Goal: Task Accomplishment & Management: Manage account settings

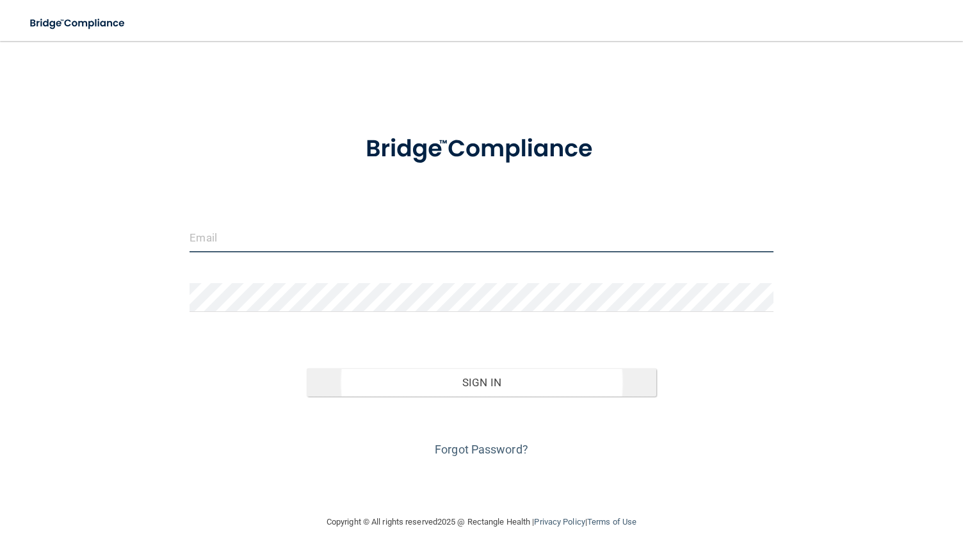
type input "[PERSON_NAME][EMAIL_ADDRESS][DOMAIN_NAME]"
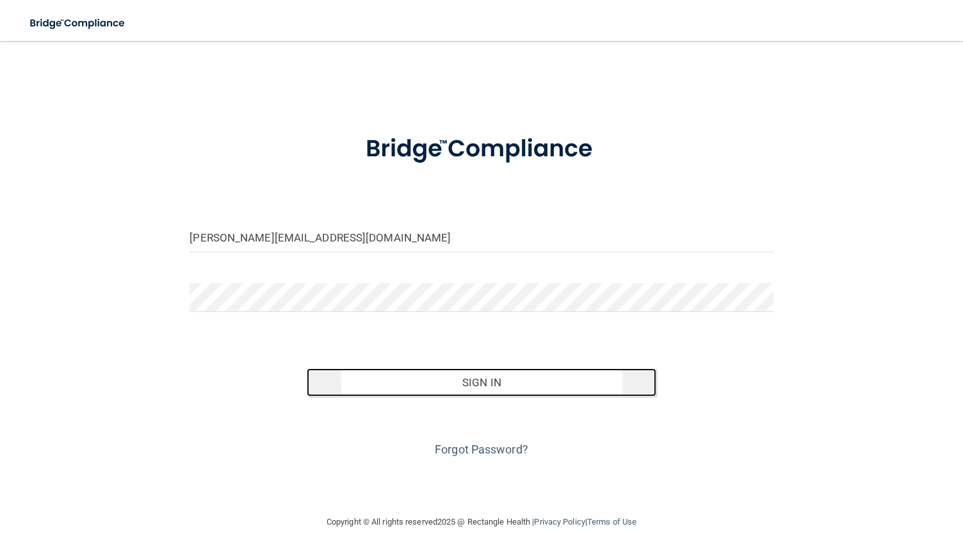
click at [481, 382] on button "Sign In" at bounding box center [482, 382] width 350 height 28
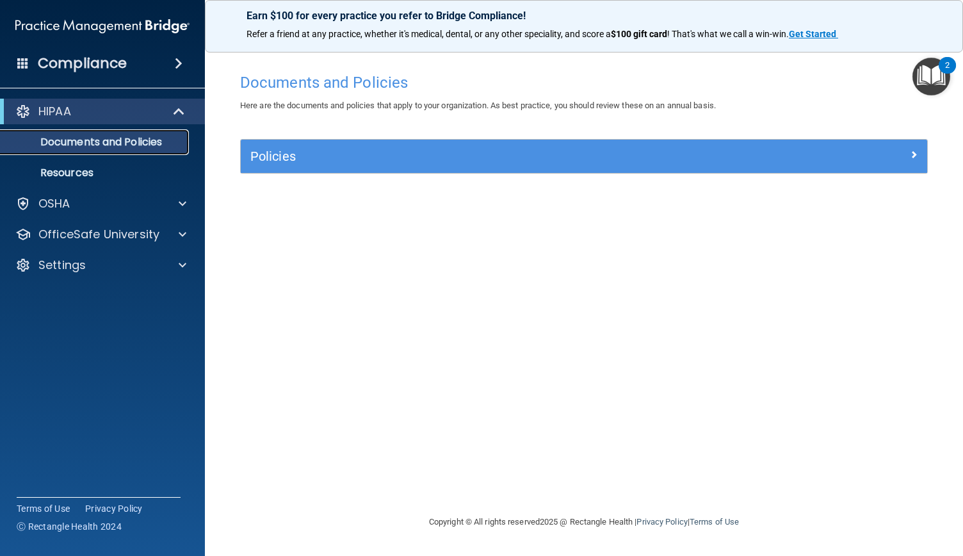
click at [134, 148] on p "Documents and Policies" at bounding box center [95, 142] width 175 height 13
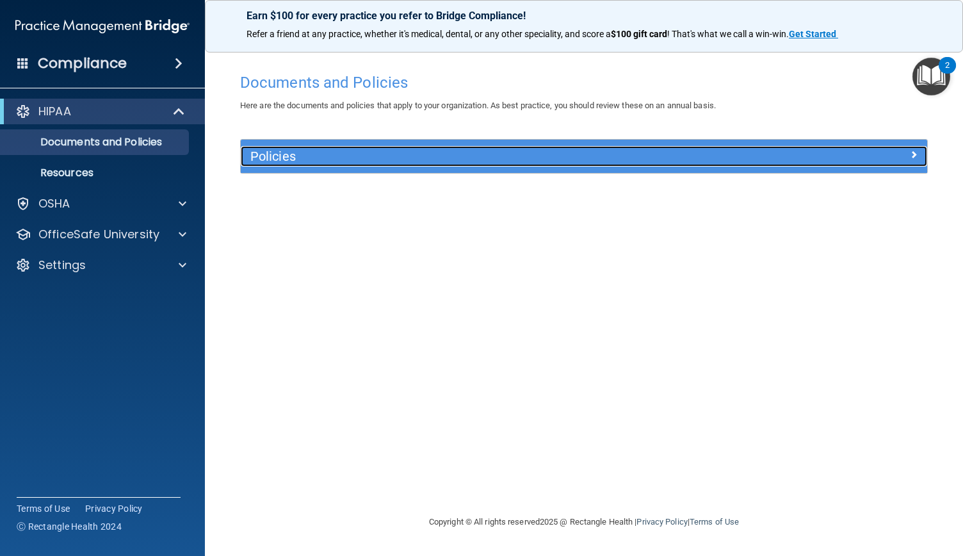
click at [918, 149] on div at bounding box center [841, 153] width 172 height 15
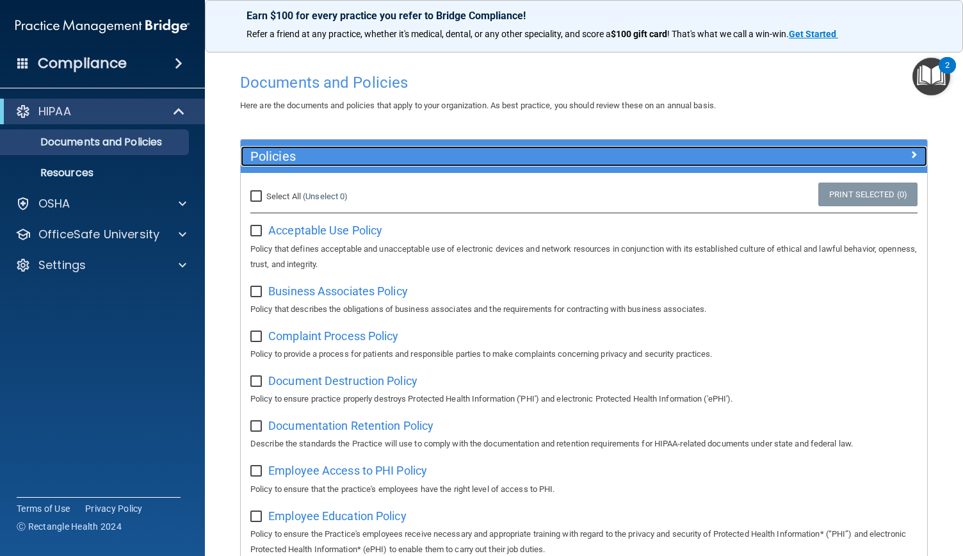
scroll to position [11, 0]
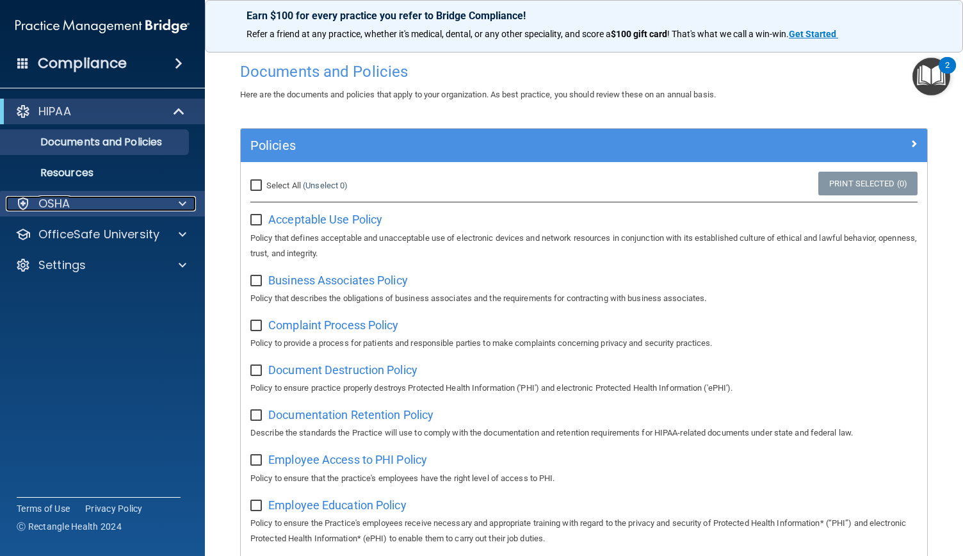
click at [166, 205] on div at bounding box center [181, 203] width 32 height 15
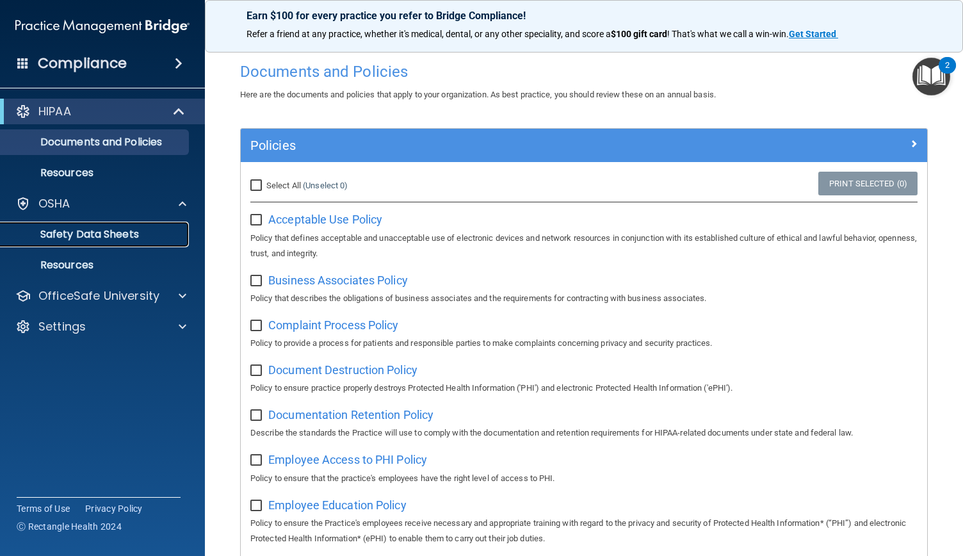
click at [119, 235] on p "Safety Data Sheets" at bounding box center [95, 234] width 175 height 13
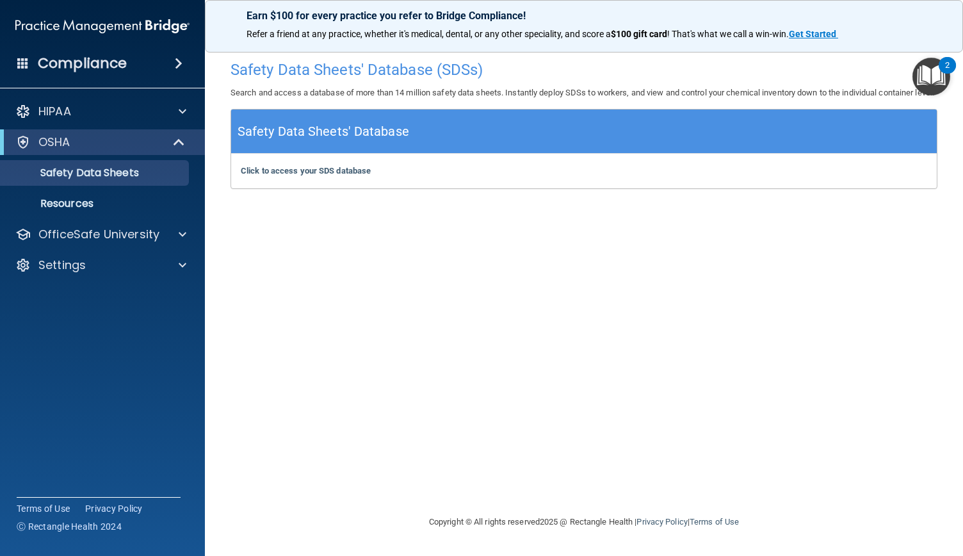
click at [307, 188] on div "Click to access your SDS database Click to access your SDS database" at bounding box center [583, 171] width 705 height 35
click at [176, 63] on span at bounding box center [179, 63] width 8 height 15
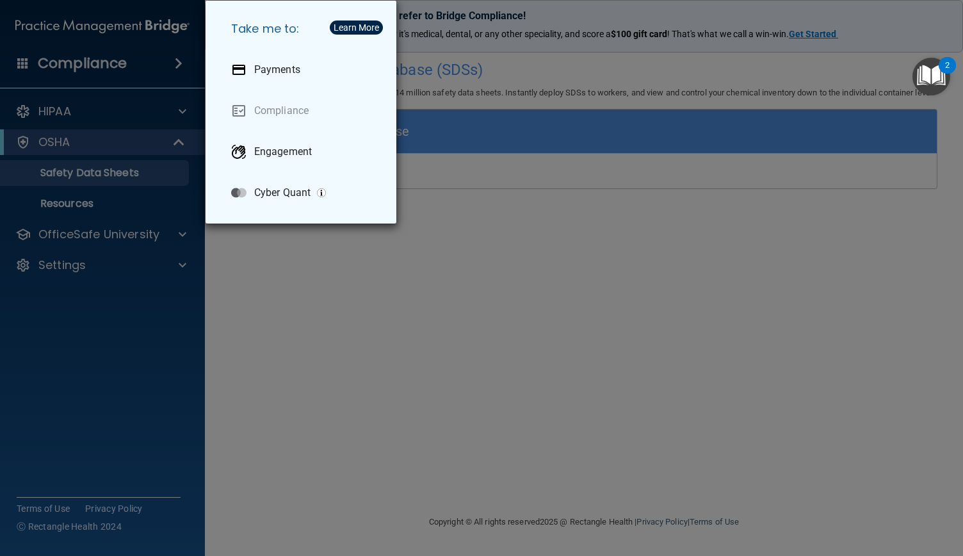
click at [141, 328] on div "Take me to: Payments Compliance Engagement Cyber Quant" at bounding box center [481, 278] width 963 height 556
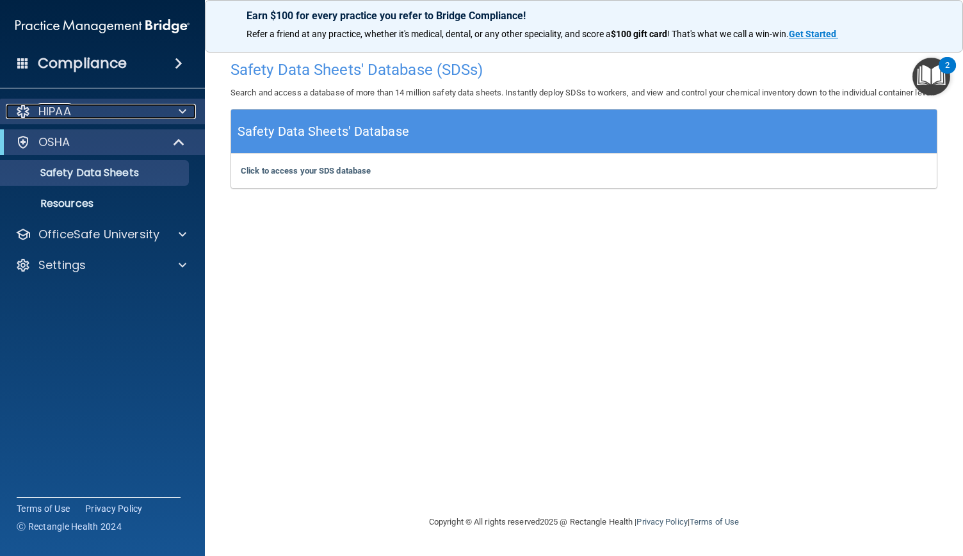
click at [166, 117] on div at bounding box center [181, 111] width 32 height 15
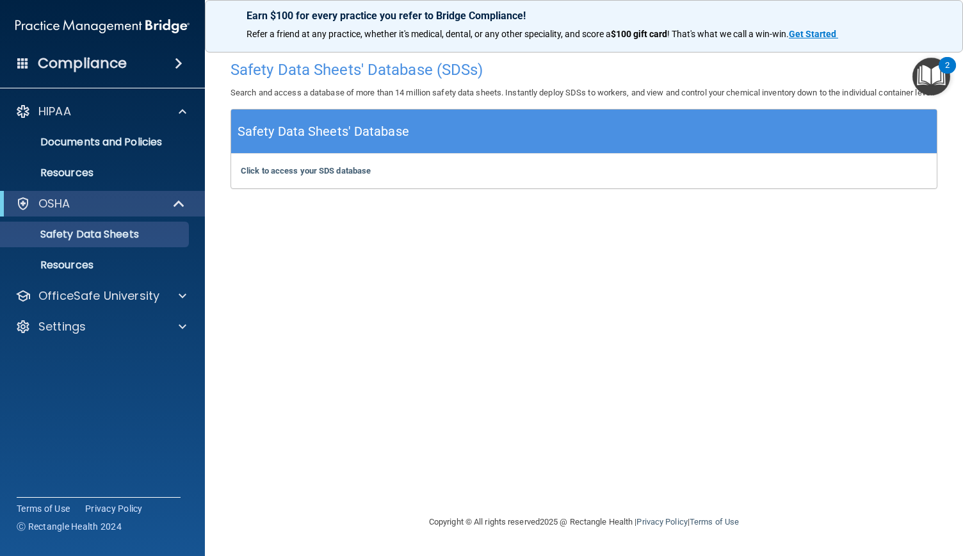
click at [940, 70] on div "2" at bounding box center [946, 65] width 17 height 17
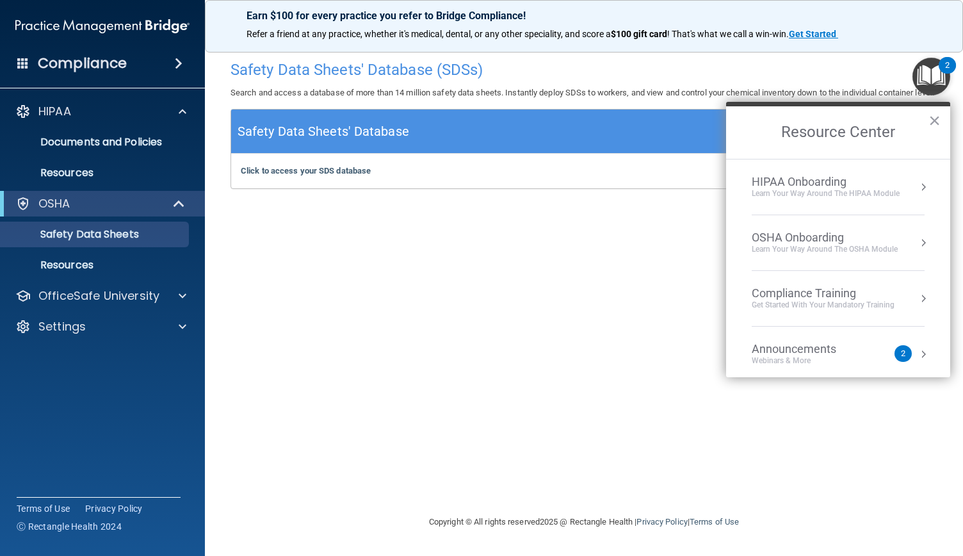
click at [917, 241] on button "Resource Center" at bounding box center [923, 242] width 13 height 13
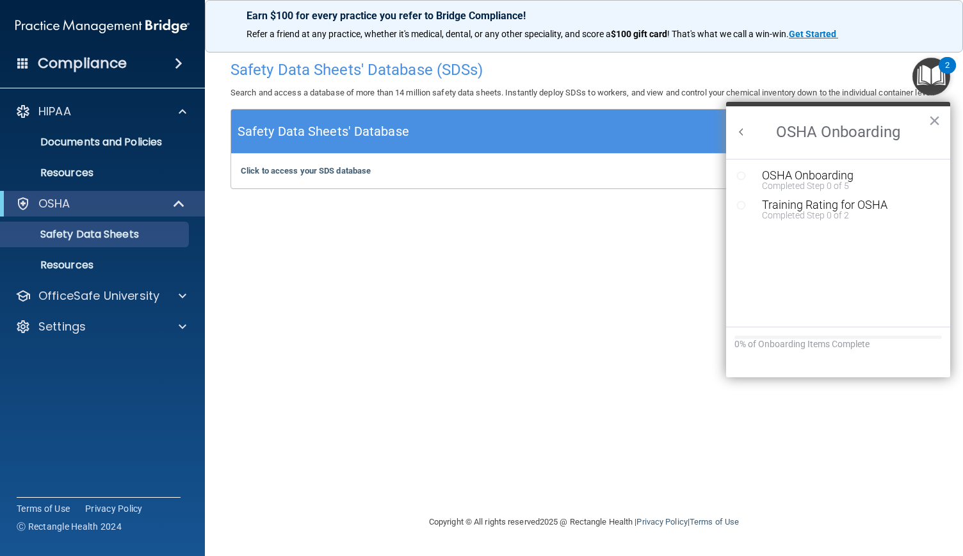
click at [737, 133] on button "Back to Resource Center Home" at bounding box center [741, 131] width 13 height 13
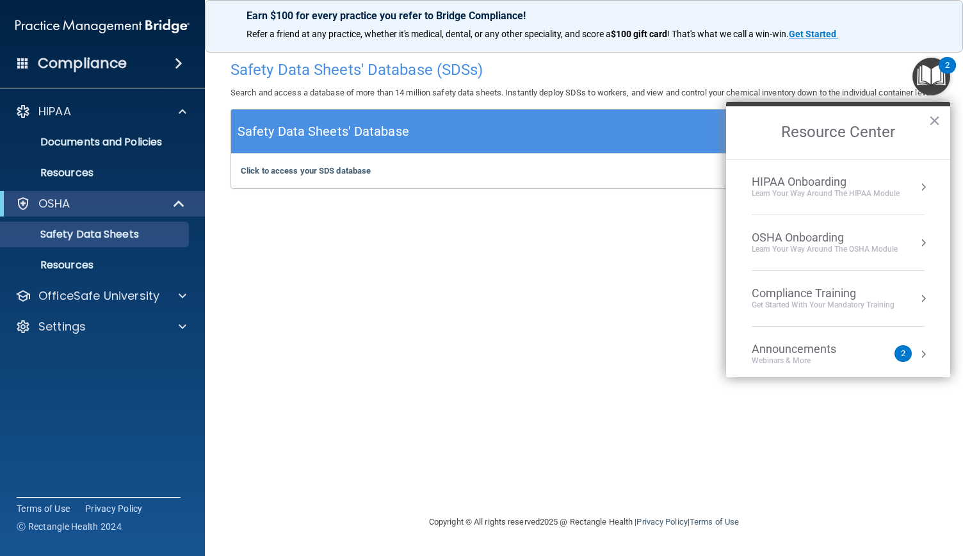
click at [917, 181] on button "Resource Center" at bounding box center [923, 187] width 13 height 13
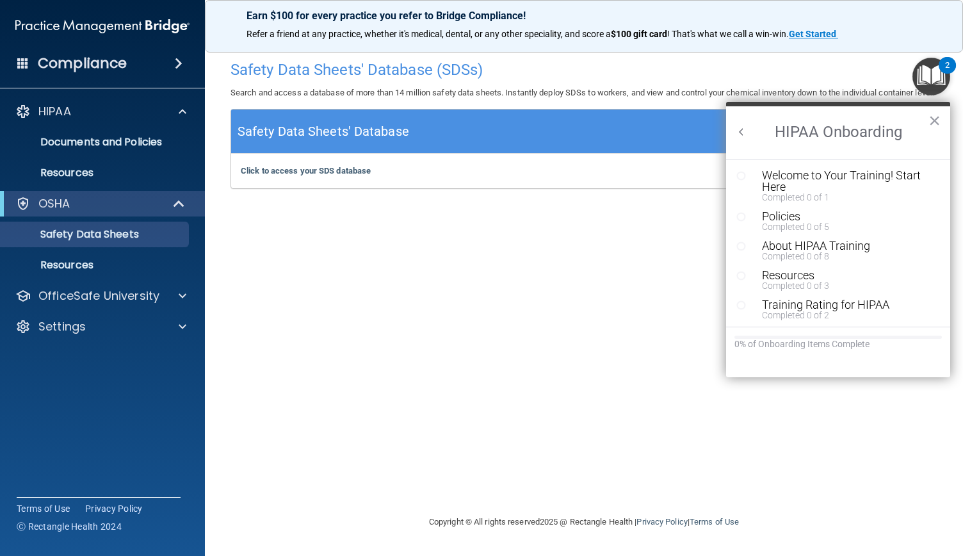
click at [735, 123] on h2 "HIPAA Onboarding" at bounding box center [838, 132] width 224 height 52
click at [739, 133] on button "Back to Resource Center Home" at bounding box center [741, 131] width 13 height 13
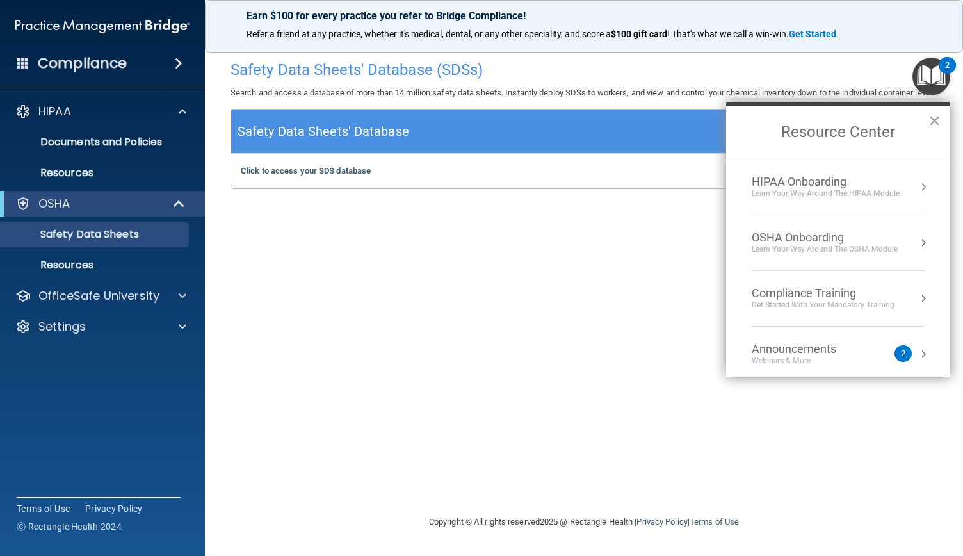
click at [800, 249] on div "Learn your way around the OSHA module" at bounding box center [824, 249] width 146 height 11
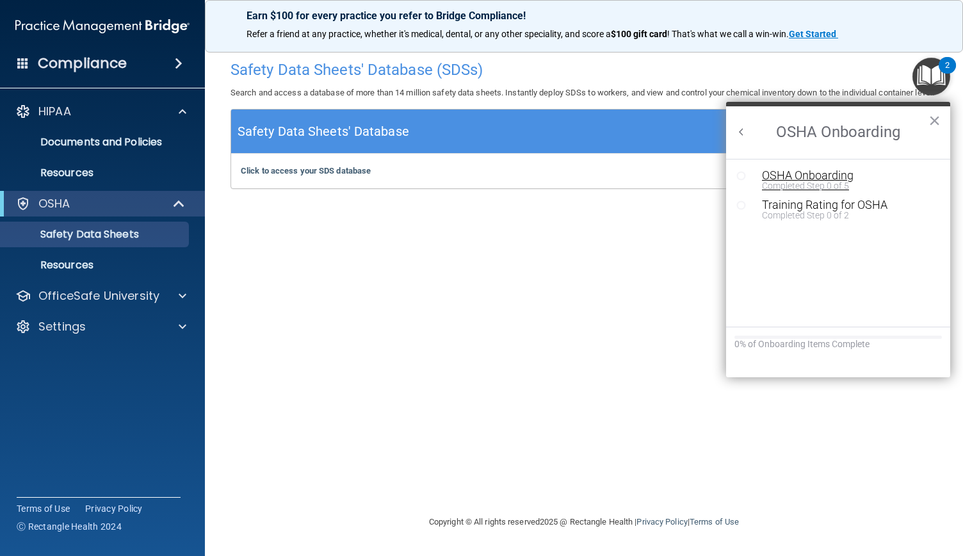
click at [807, 173] on div "OSHA Onboarding" at bounding box center [848, 176] width 172 height 12
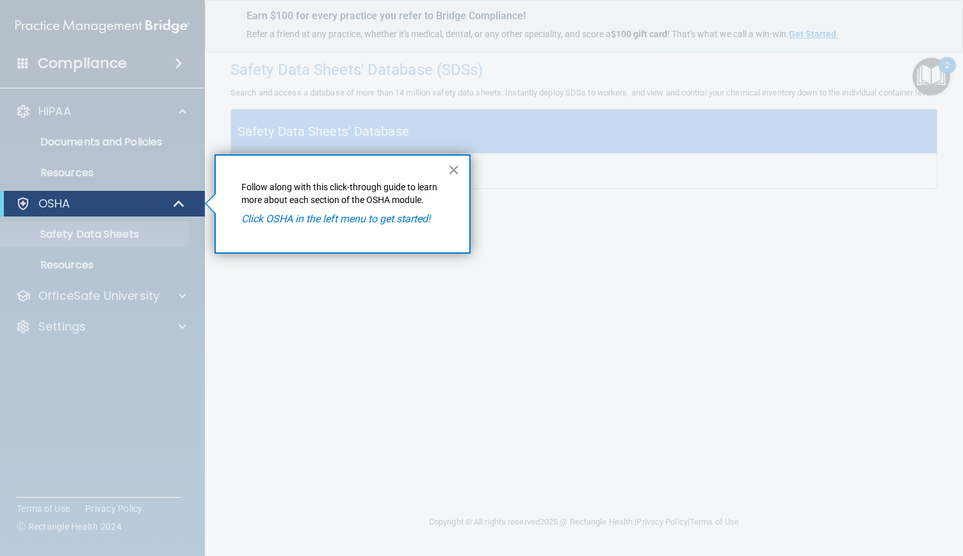
click at [449, 171] on button "×" at bounding box center [453, 169] width 12 height 20
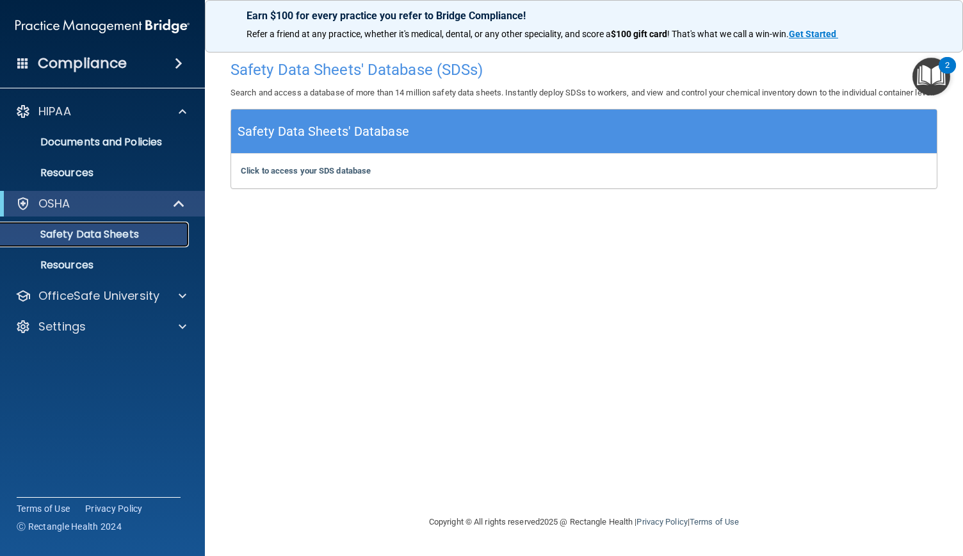
click at [72, 239] on p "Safety Data Sheets" at bounding box center [95, 234] width 175 height 13
click at [290, 180] on div "Click to access your SDS database Click to access your SDS database" at bounding box center [583, 171] width 705 height 35
click at [289, 175] on b "Click to access your SDS database" at bounding box center [306, 171] width 130 height 10
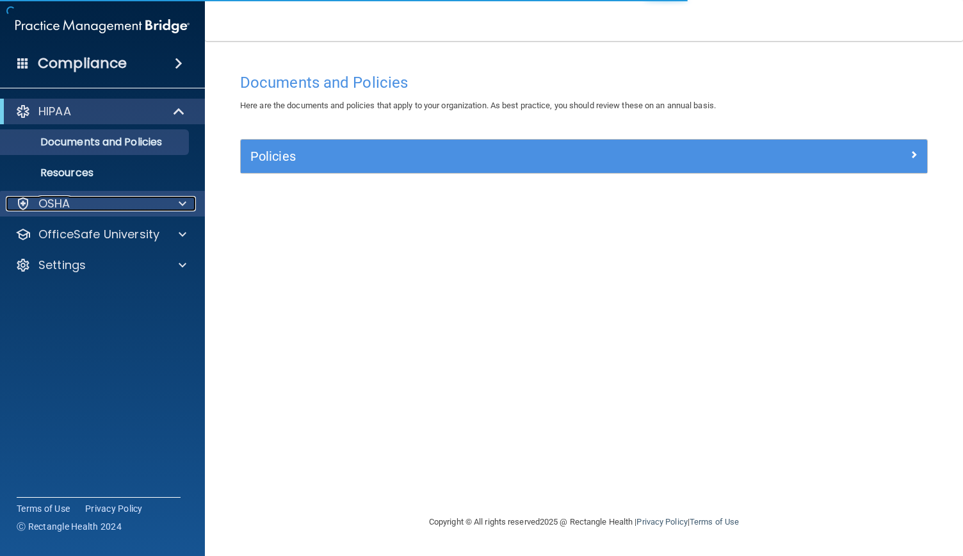
click at [165, 202] on div at bounding box center [181, 203] width 32 height 15
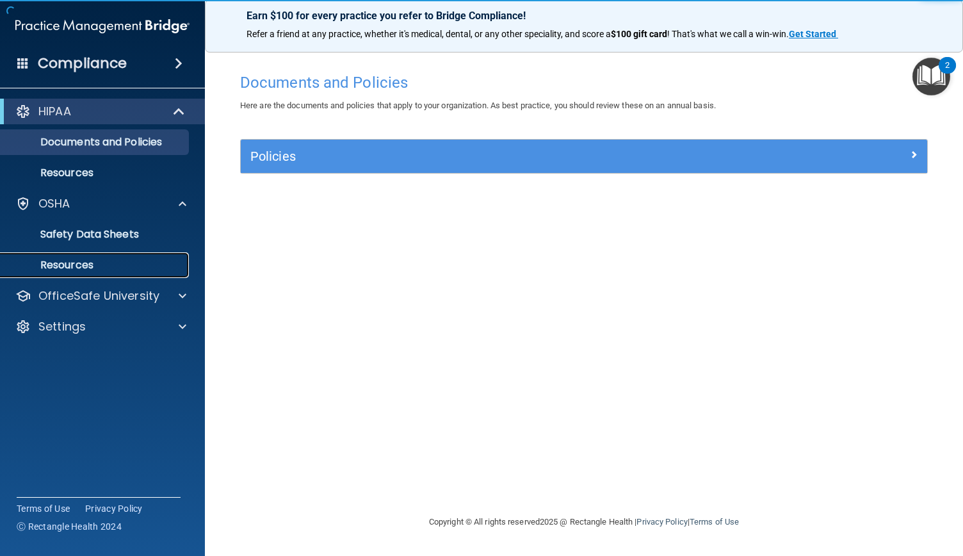
click at [88, 263] on p "Resources" at bounding box center [95, 265] width 175 height 13
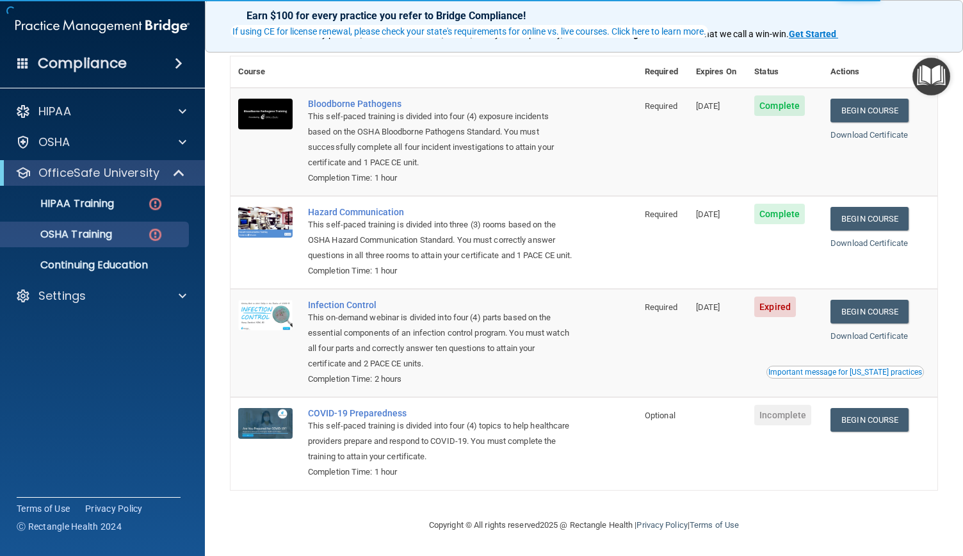
scroll to position [108, 0]
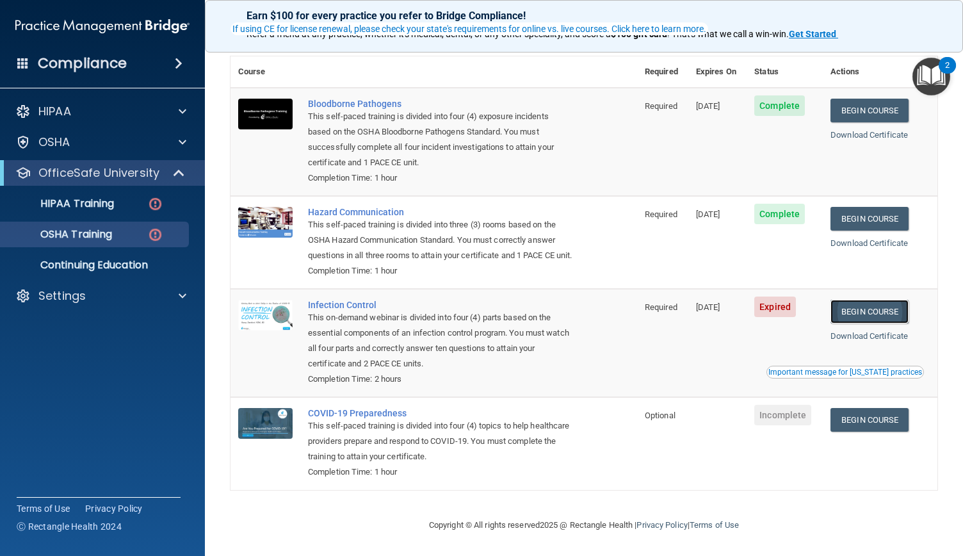
click at [887, 317] on link "Begin Course" at bounding box center [869, 312] width 78 height 24
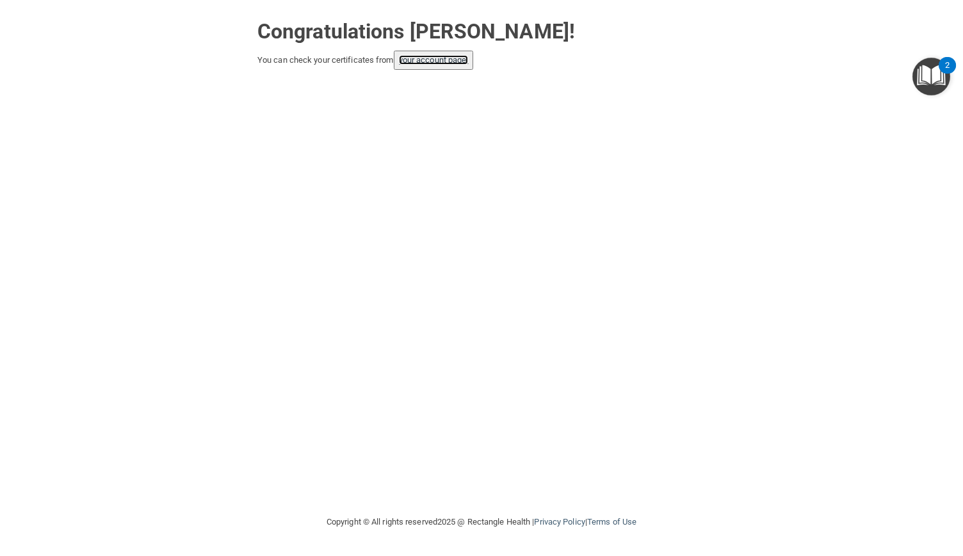
click at [429, 61] on link "your account page!" at bounding box center [434, 60] width 70 height 10
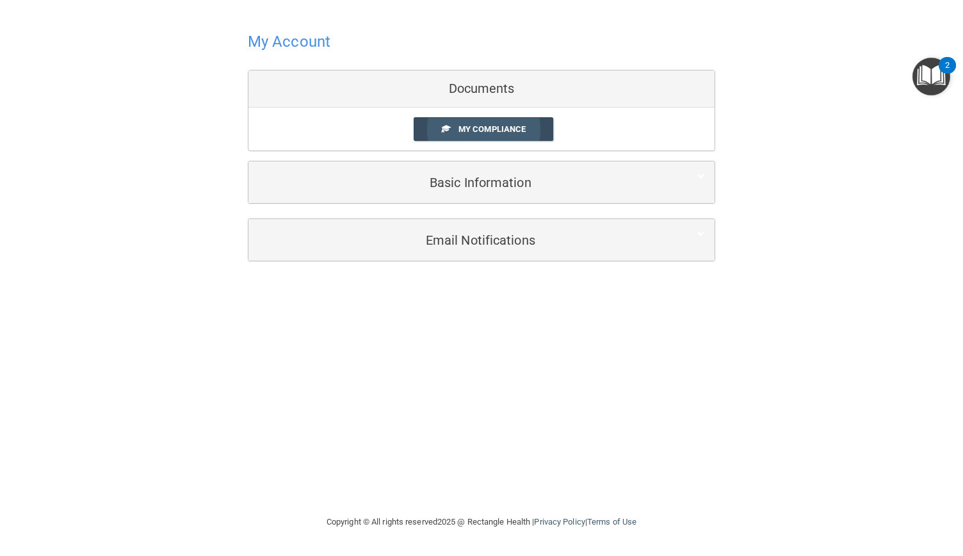
click at [512, 128] on span "My Compliance" at bounding box center [491, 129] width 67 height 10
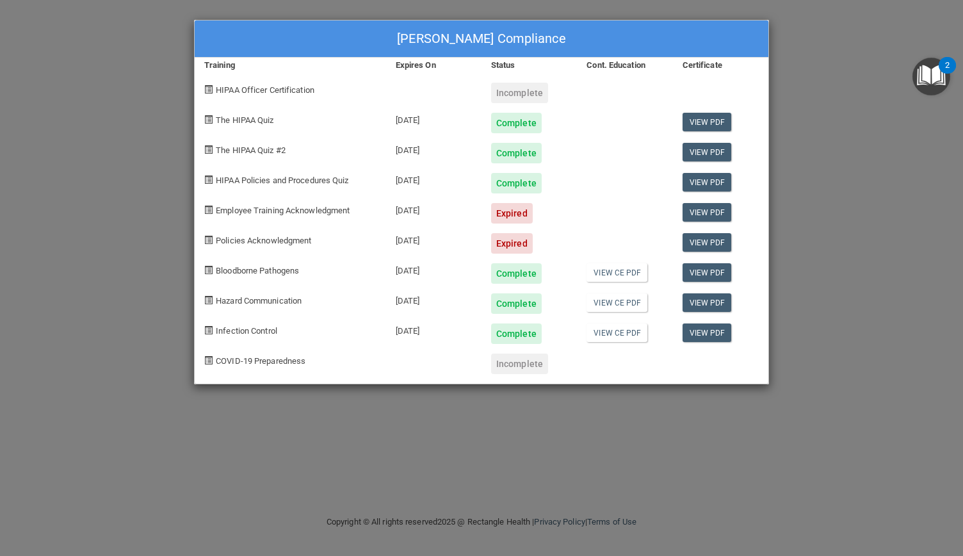
click at [518, 244] on div "Expired" at bounding box center [512, 243] width 42 height 20
click at [702, 336] on link "View PDF" at bounding box center [706, 332] width 49 height 19
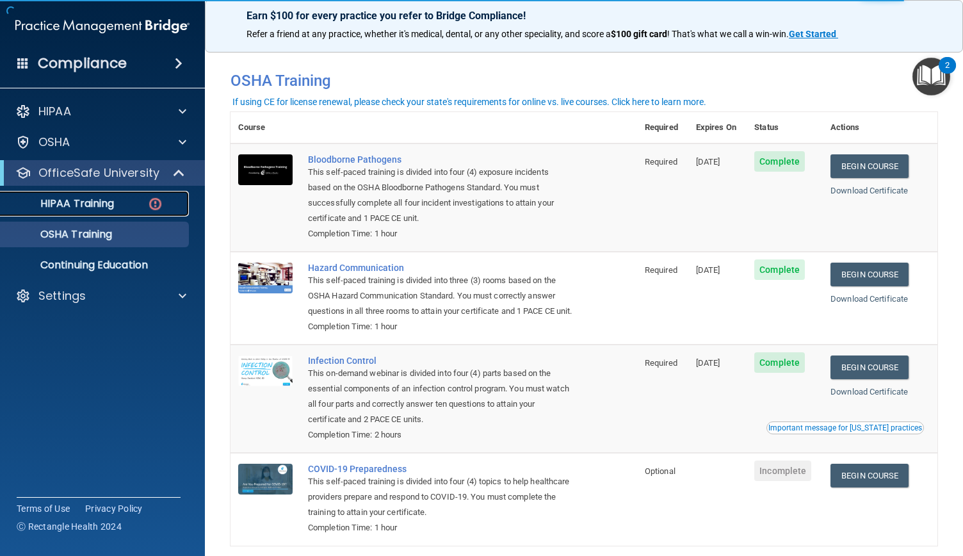
click at [129, 205] on div "HIPAA Training" at bounding box center [95, 203] width 175 height 13
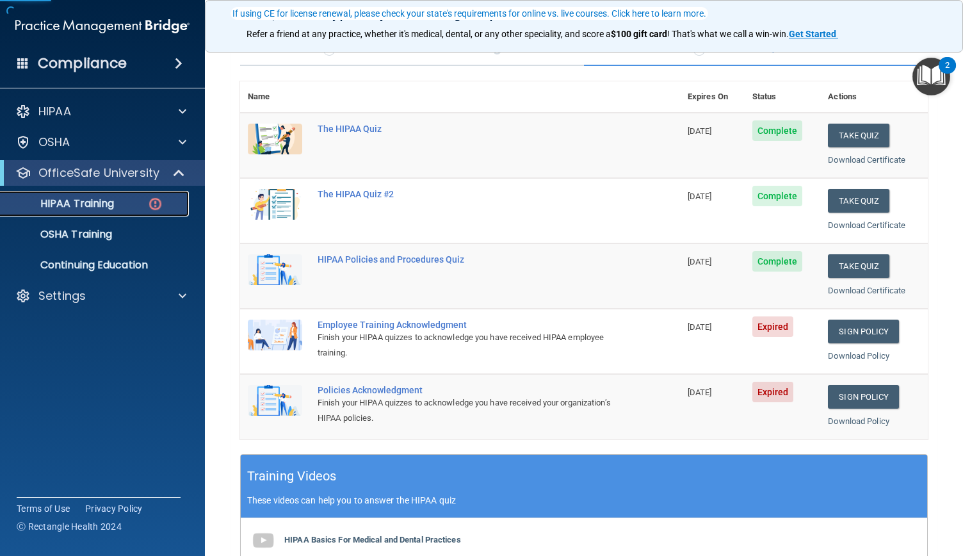
scroll to position [116, 0]
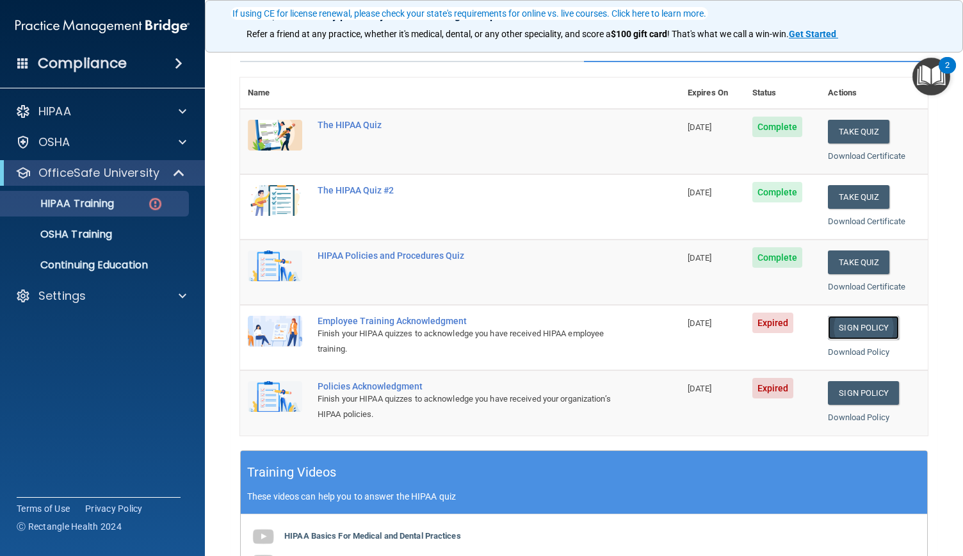
click at [835, 332] on link "Sign Policy" at bounding box center [863, 328] width 71 height 24
click at [846, 386] on link "Sign Policy" at bounding box center [863, 393] width 71 height 24
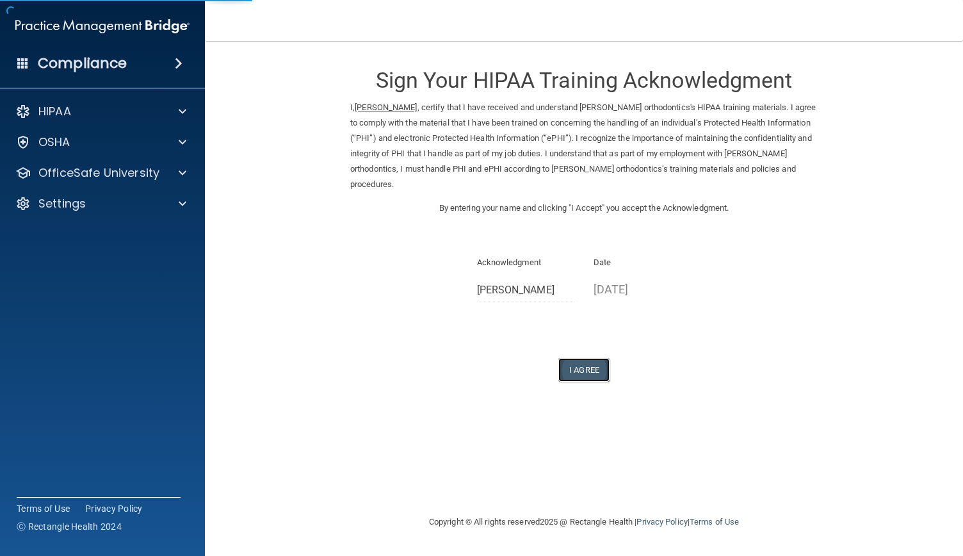
click at [588, 360] on button "I Agree" at bounding box center [583, 370] width 51 height 24
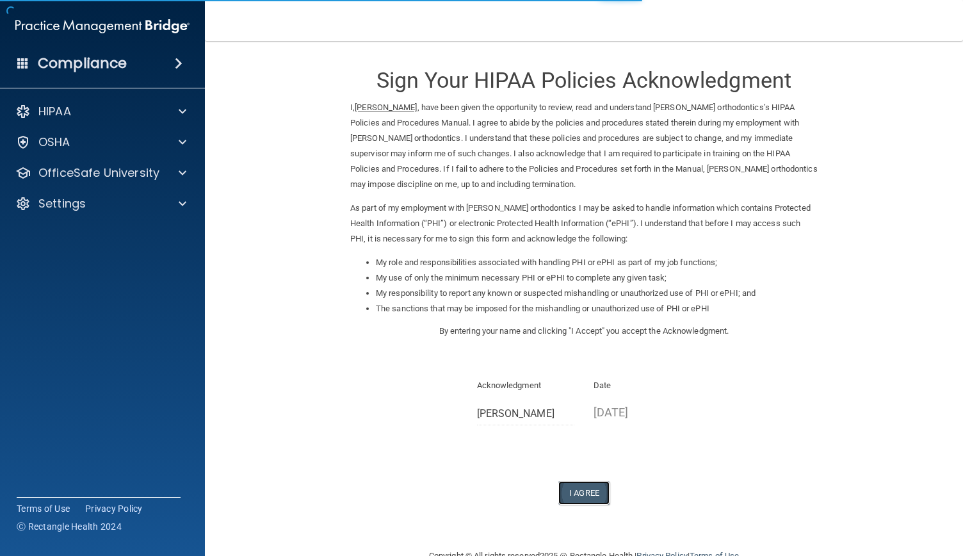
click at [576, 495] on button "I Agree" at bounding box center [583, 493] width 51 height 24
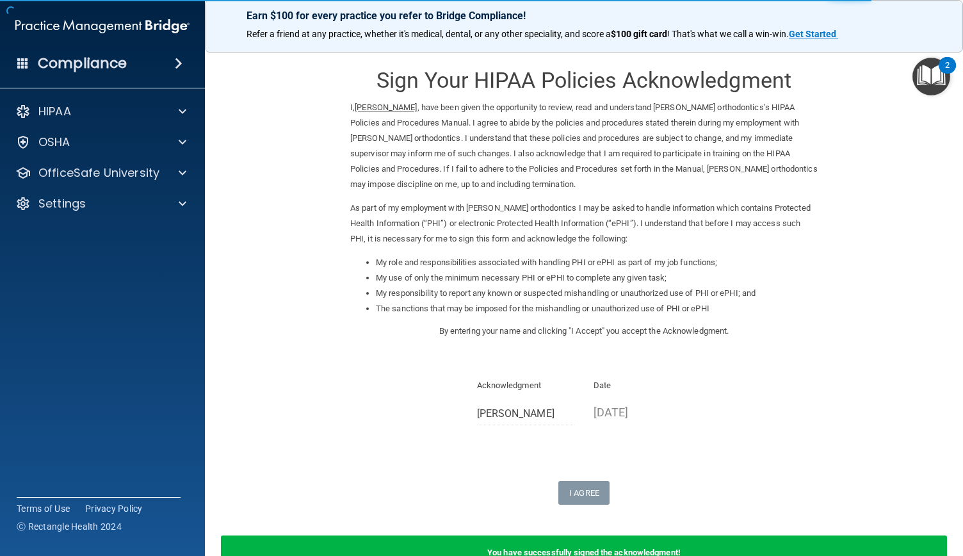
scroll to position [81, 0]
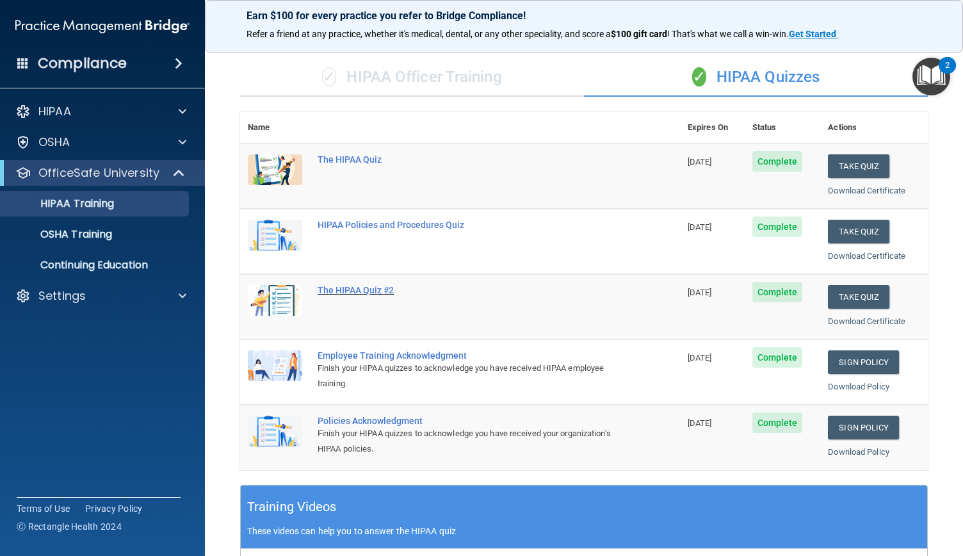
scroll to position [79, 0]
